Goal: Complete application form: Complete application form

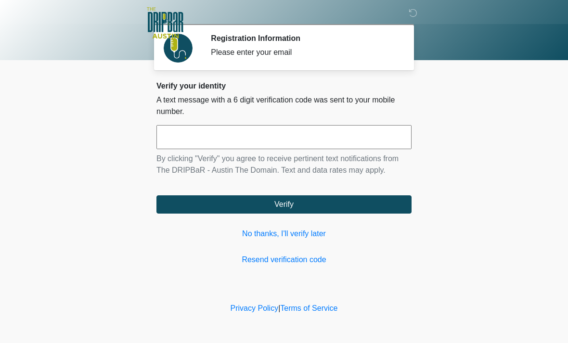
click at [289, 230] on link "No thanks, I'll verify later" at bounding box center [284, 234] width 255 height 12
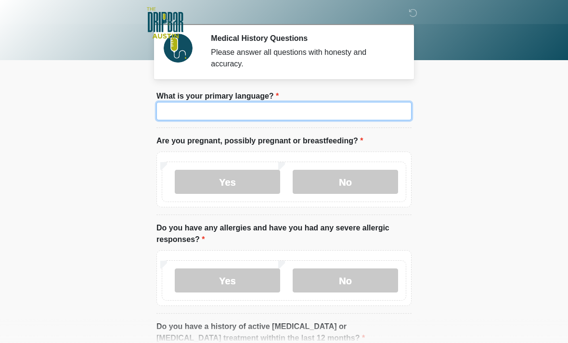
click at [276, 115] on input "What is your primary language?" at bounding box center [284, 111] width 255 height 18
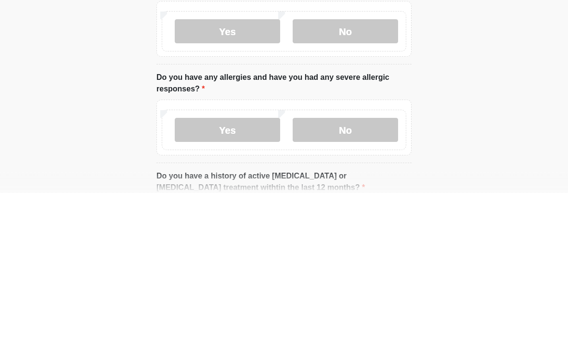
type input "*******"
click at [358, 170] on label "No" at bounding box center [345, 182] width 105 height 24
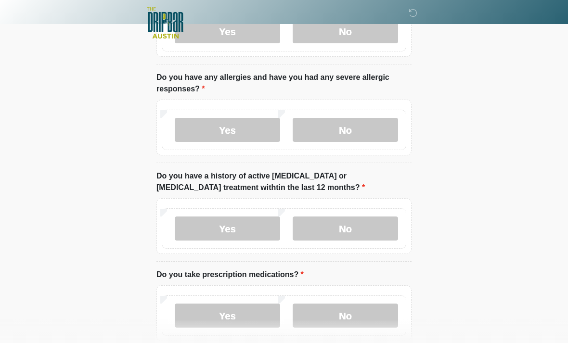
click at [353, 135] on label "No" at bounding box center [345, 130] width 105 height 24
click at [359, 224] on label "No" at bounding box center [345, 229] width 105 height 24
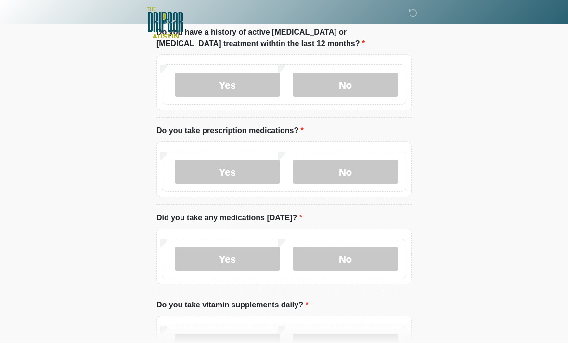
scroll to position [306, 0]
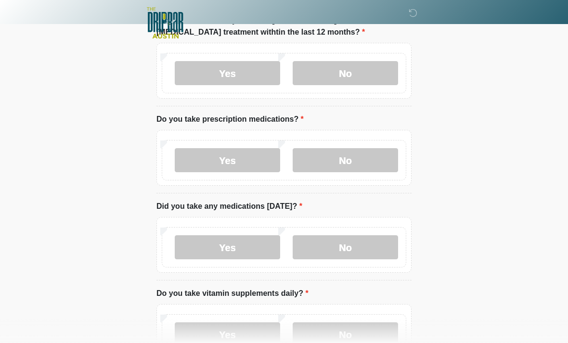
click at [242, 149] on label "Yes" at bounding box center [227, 160] width 105 height 24
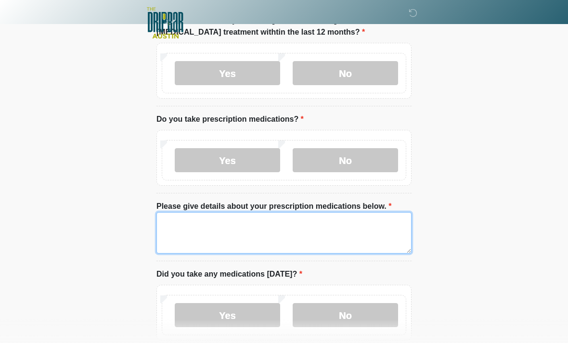
click at [222, 229] on textarea "Please give details about your prescription medications below." at bounding box center [284, 232] width 255 height 41
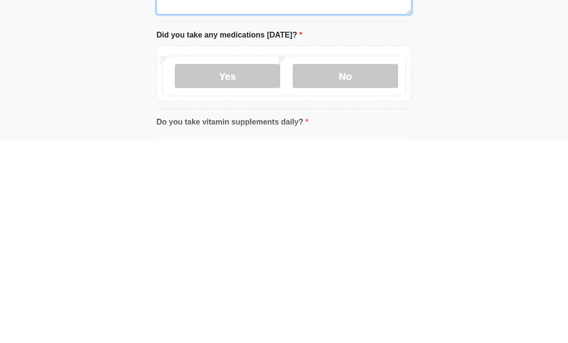
scroll to position [343, 0]
type textarea "**********"
click at [238, 267] on label "Yes" at bounding box center [227, 279] width 105 height 24
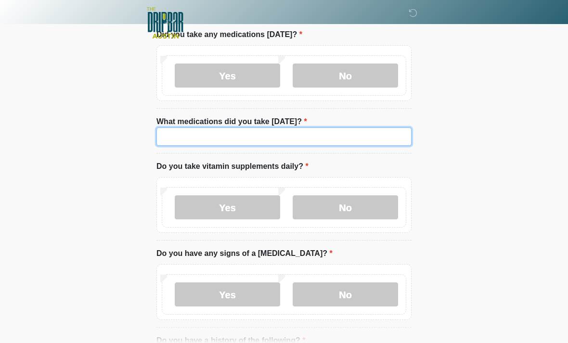
click at [230, 136] on input "What medications did you take today?" at bounding box center [284, 137] width 255 height 18
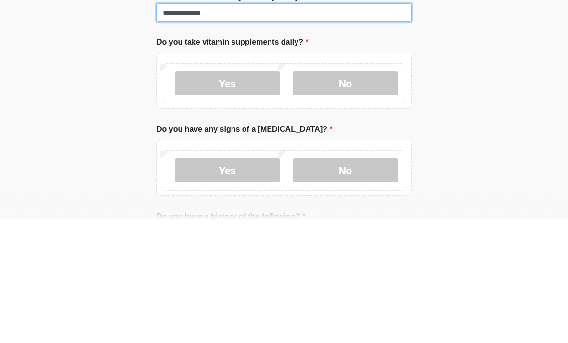
type input "**********"
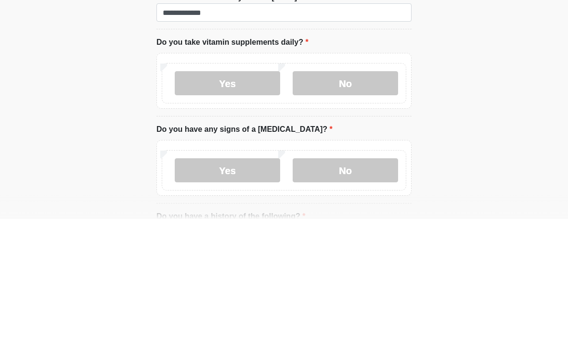
click at [349, 196] on label "No" at bounding box center [345, 208] width 105 height 24
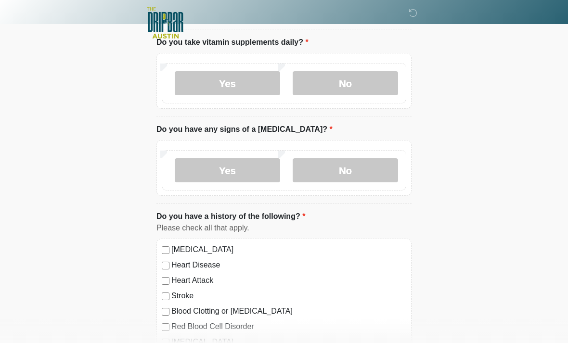
click at [357, 166] on label "No" at bounding box center [345, 170] width 105 height 24
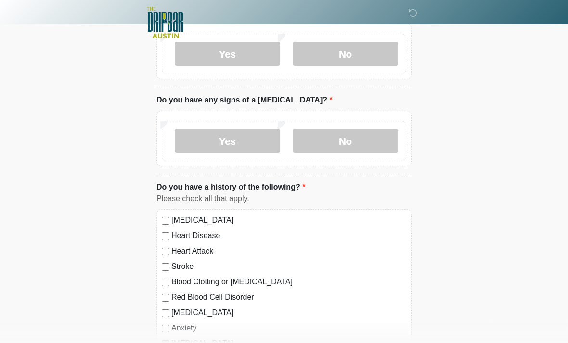
scroll to position [814, 0]
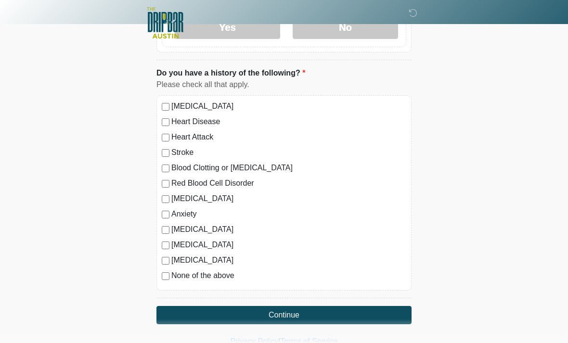
click at [290, 314] on button "Continue" at bounding box center [284, 315] width 255 height 18
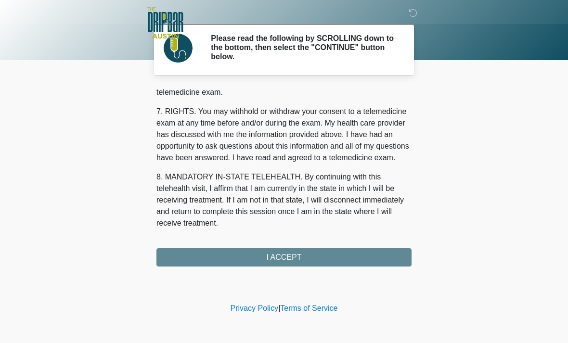
scroll to position [419, 0]
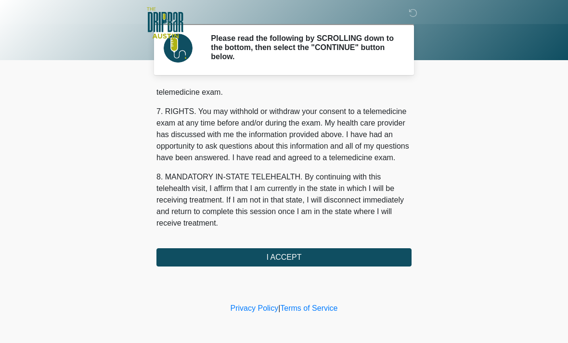
click at [312, 253] on button "I ACCEPT" at bounding box center [284, 257] width 255 height 18
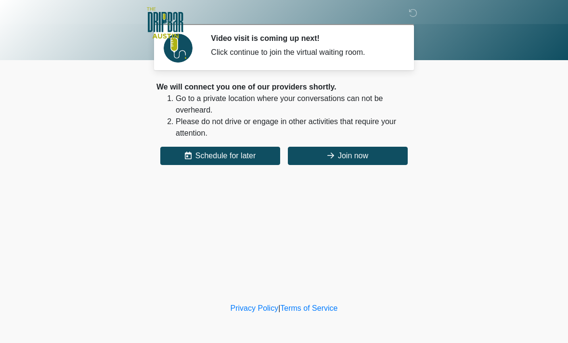
click at [341, 155] on button "Join now" at bounding box center [348, 156] width 120 height 18
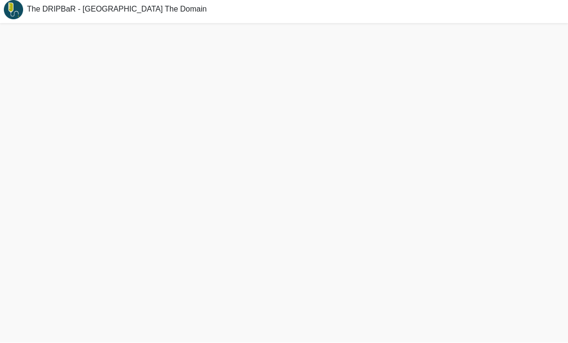
scroll to position [26, 0]
